Goal: Check status

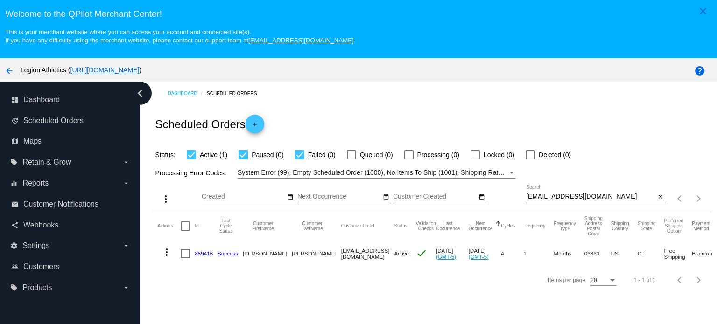
click at [584, 197] on input "voser1119@gmail.com" at bounding box center [590, 196] width 129 height 7
paste input "clpalmiscno"
type input "clpalmiscno@gmail.com"
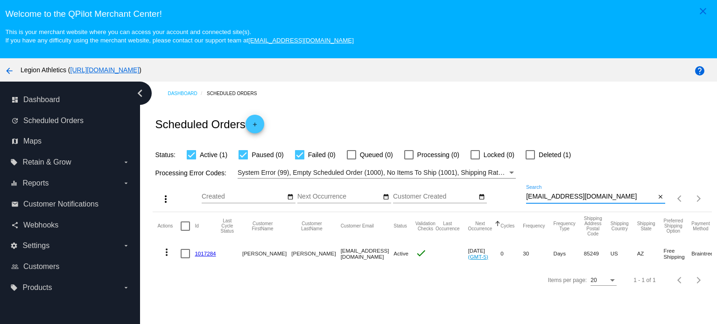
click at [533, 160] on div at bounding box center [529, 154] width 9 height 9
click at [530, 160] on input "Deleted (1)" at bounding box center [530, 160] width 0 height 0
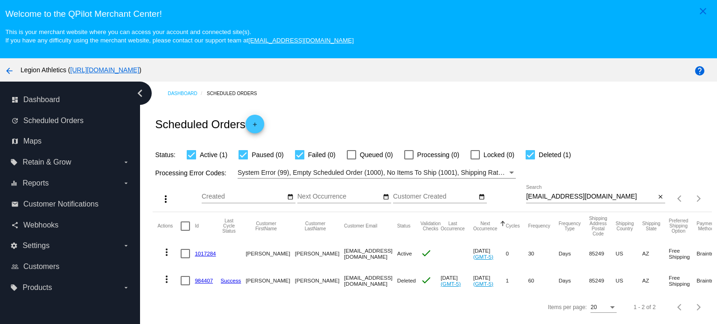
click at [536, 156] on label "Deleted (1)" at bounding box center [547, 154] width 45 height 11
click at [530, 160] on input "Deleted (1)" at bounding box center [530, 160] width 0 height 0
checkbox input "false"
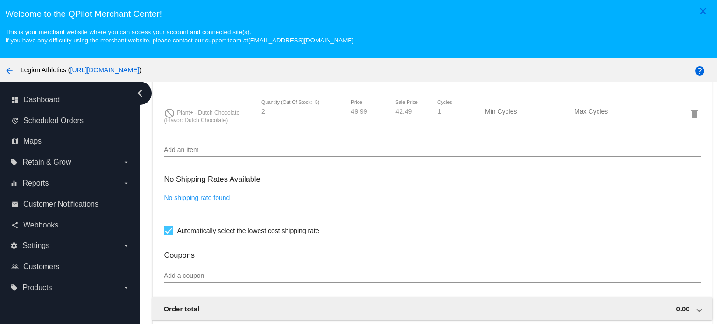
scroll to position [653, 0]
